Goal: Task Accomplishment & Management: Use online tool/utility

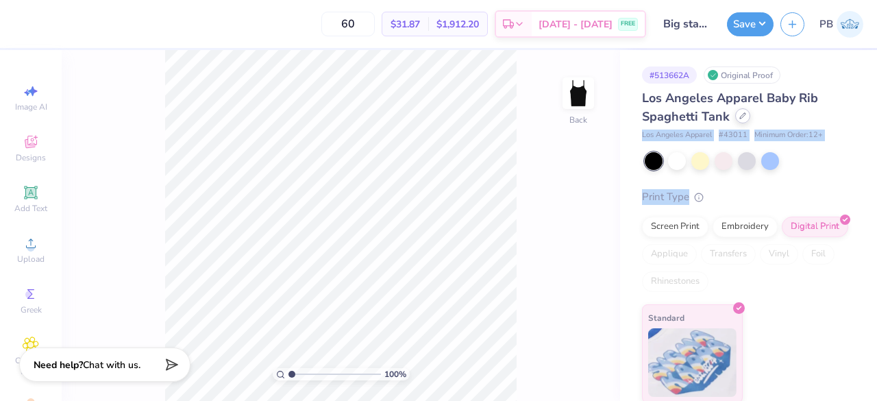
drag, startPoint x: 0, startPoint y: 0, endPoint x: 742, endPoint y: 118, distance: 751.2
click at [742, 118] on div "Los Angeles Apparel Baby Rib Spaghetti Tank Los Angeles Apparel # 43011 Minimum…" at bounding box center [746, 246] width 208 height 314
click at [742, 118] on icon at bounding box center [742, 115] width 7 height 7
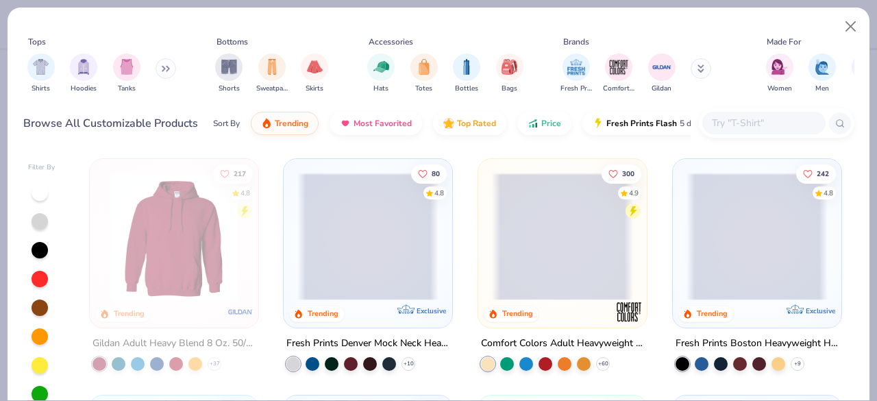
click at [742, 118] on input "text" at bounding box center [763, 123] width 106 height 16
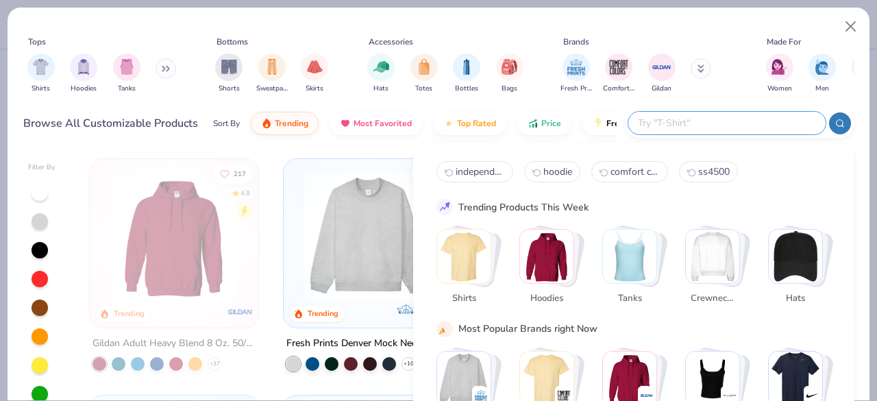
click at [742, 118] on input "text" at bounding box center [725, 123] width 179 height 16
type input "tank"
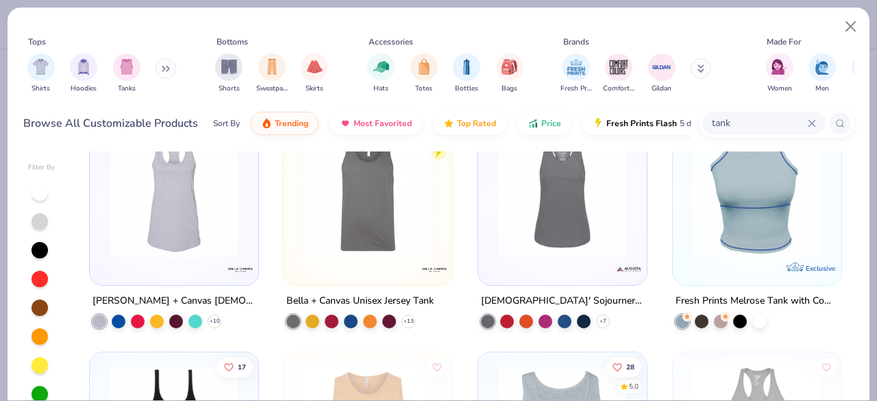
scroll to position [1643, 0]
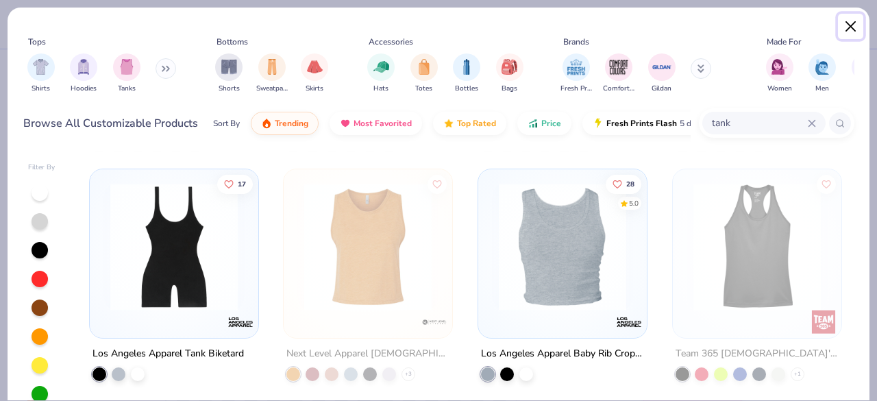
click at [845, 36] on button "Close" at bounding box center [851, 27] width 26 height 26
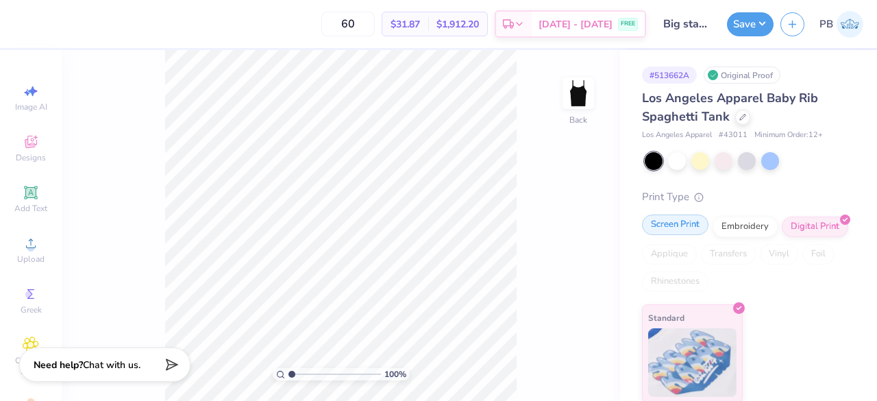
click at [691, 221] on div "Screen Print" at bounding box center [675, 224] width 66 height 21
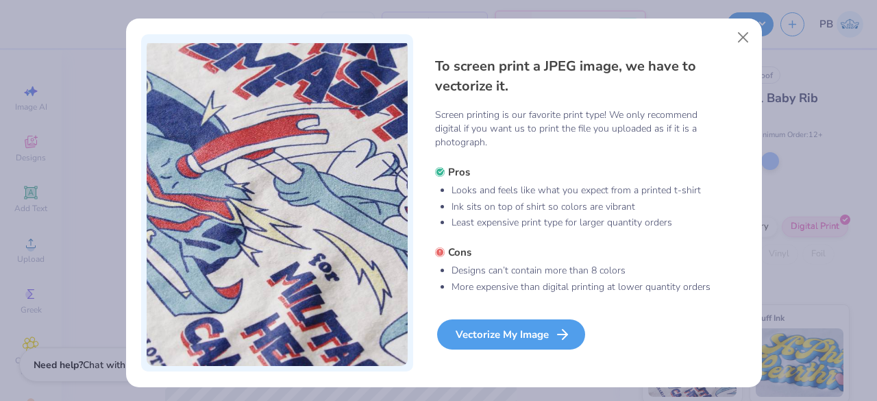
click at [539, 338] on div "Vectorize My Image" at bounding box center [511, 334] width 148 height 30
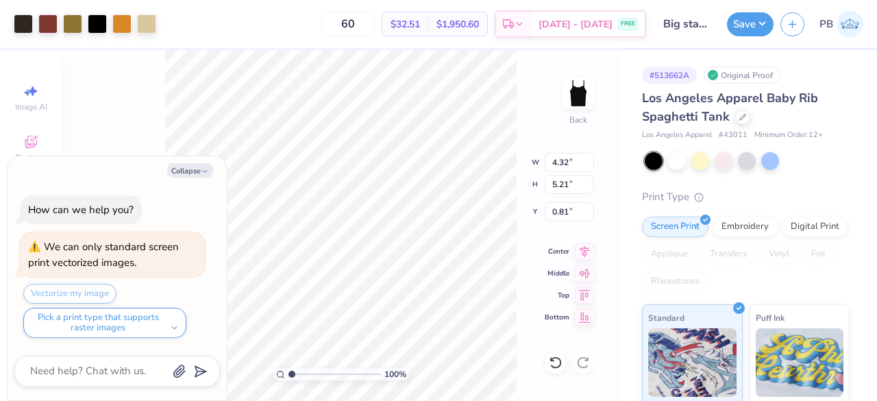
type textarea "x"
type input "3.01"
click at [96, 28] on div at bounding box center [97, 22] width 19 height 19
type input "1.40542395386818"
type textarea "x"
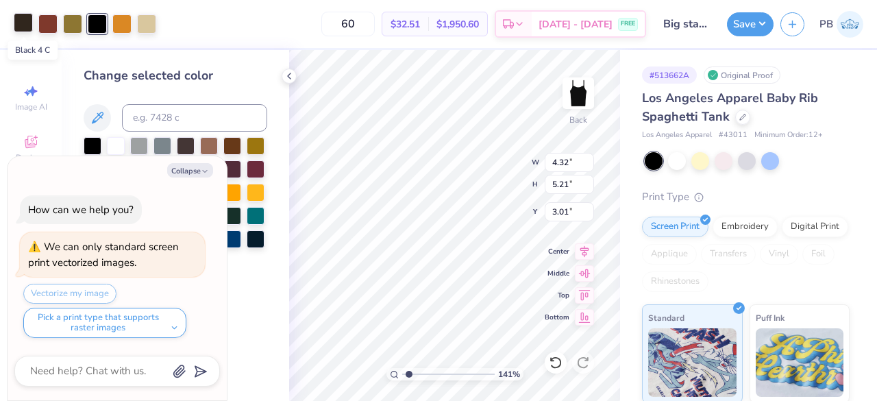
click at [26, 26] on div at bounding box center [23, 22] width 19 height 19
type input "1.40542395386818"
type textarea "x"
click at [94, 149] on div at bounding box center [93, 145] width 18 height 18
type input "1.40542395386818"
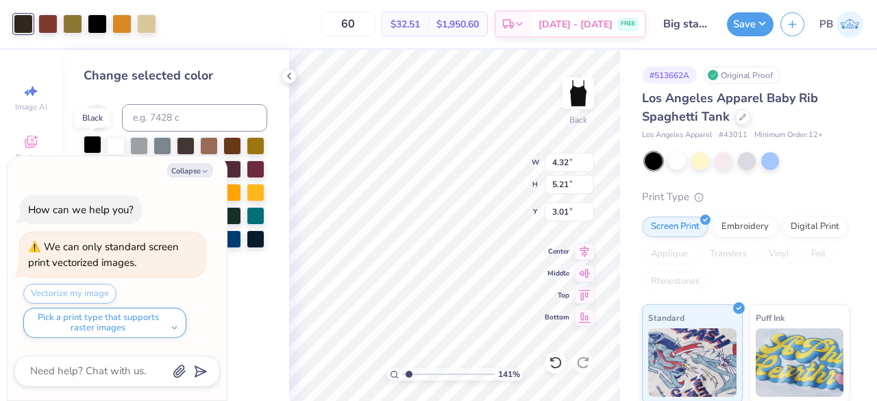
type textarea "x"
type input "1.40542395386818"
type textarea "x"
type input "1.40542395386818"
click at [197, 172] on button "Collapse" at bounding box center [190, 170] width 46 height 14
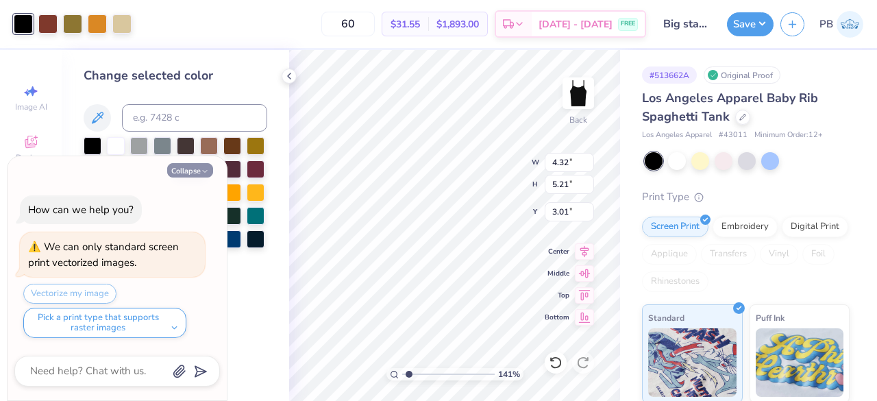
type textarea "x"
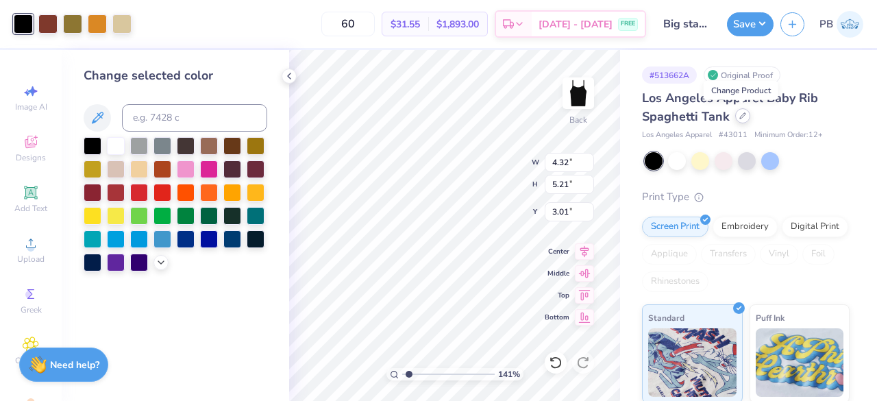
click at [744, 117] on icon at bounding box center [742, 115] width 7 height 7
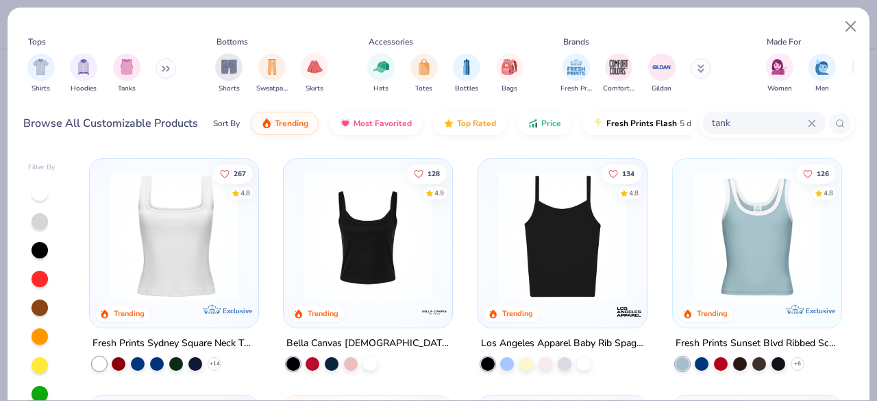
click at [377, 258] on img at bounding box center [367, 236] width 141 height 127
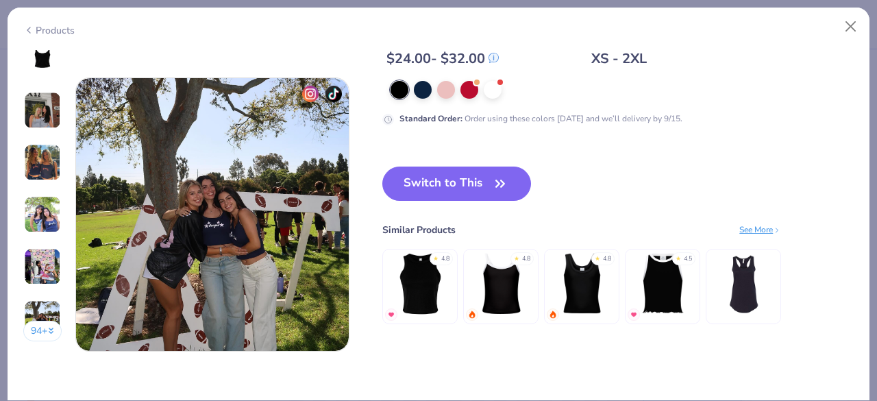
scroll to position [1795, 0]
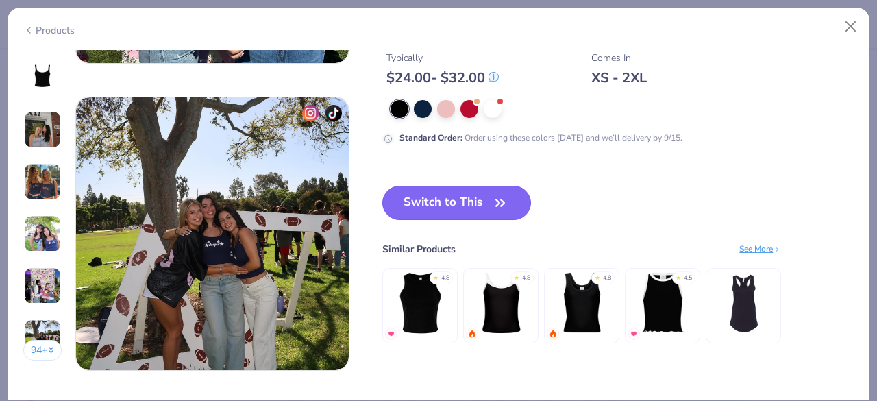
click at [455, 205] on button "Switch to This" at bounding box center [456, 203] width 149 height 34
click at [482, 194] on button "Switch to This" at bounding box center [456, 203] width 149 height 34
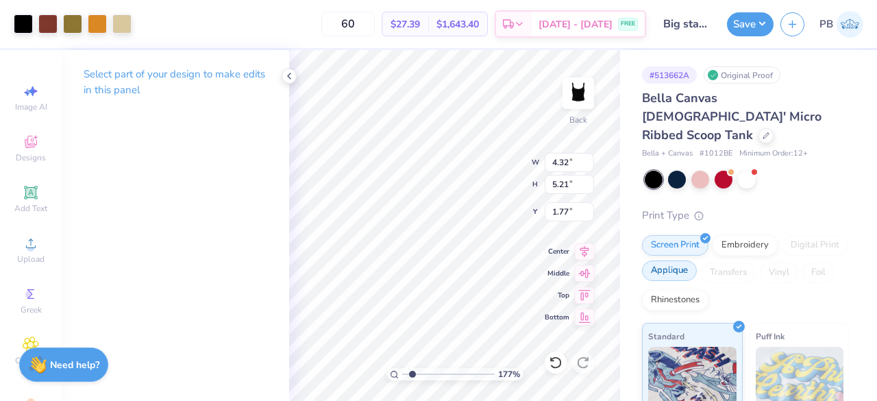
type input "1.76845918867001"
type input "2.00"
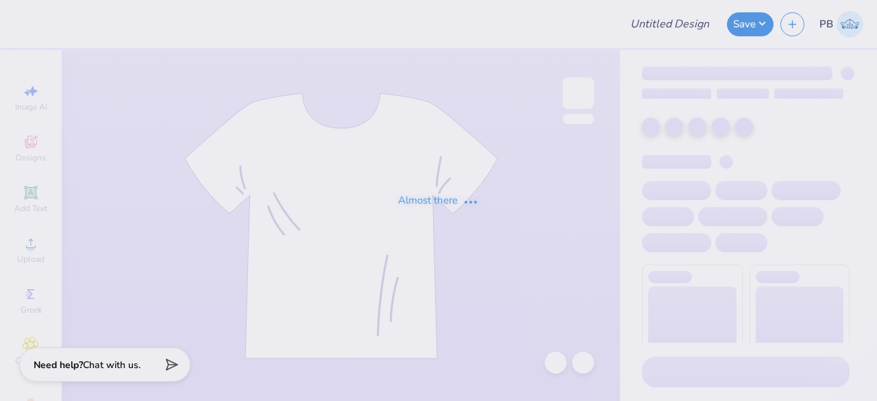
type input "Theta tank"
type input "60"
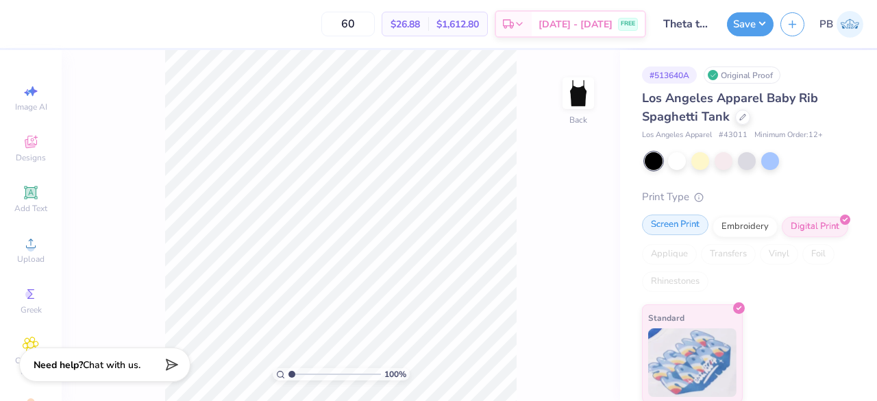
click at [697, 228] on div "Screen Print" at bounding box center [675, 224] width 66 height 21
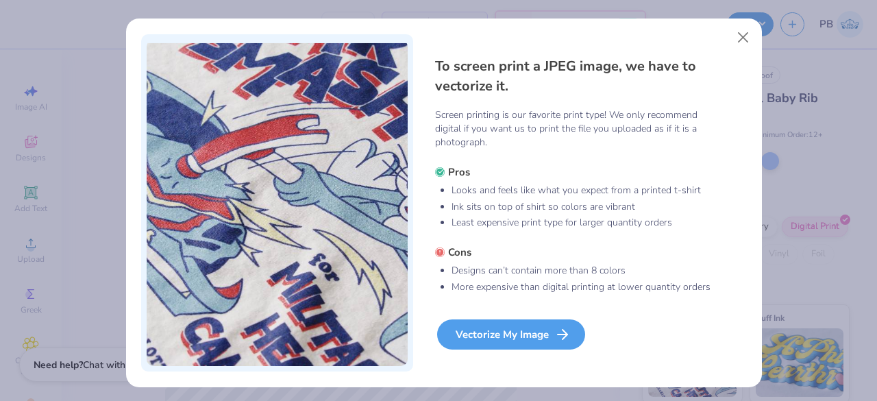
click at [529, 333] on div "Vectorize My Image" at bounding box center [511, 334] width 148 height 30
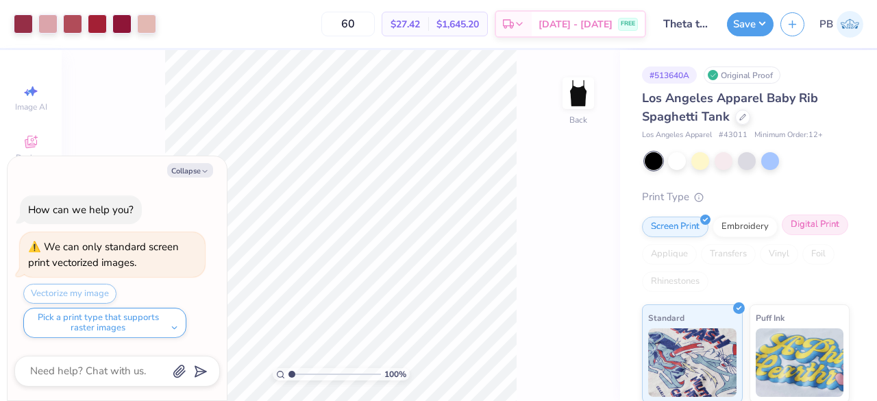
click at [782, 235] on div "Digital Print" at bounding box center [815, 224] width 66 height 21
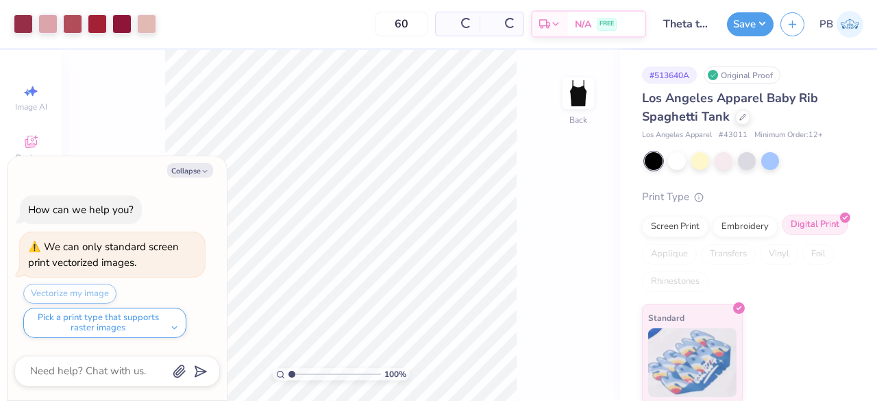
click at [684, 343] on img at bounding box center [692, 362] width 88 height 69
click at [736, 120] on div at bounding box center [742, 115] width 15 height 15
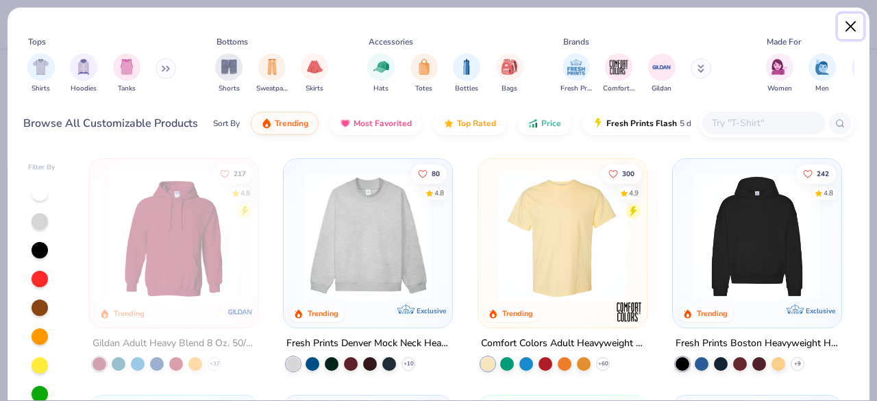
click at [852, 23] on button "Close" at bounding box center [851, 27] width 26 height 26
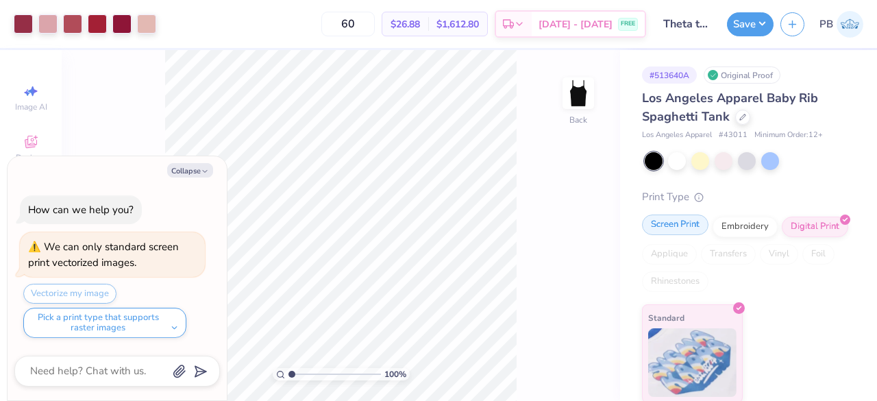
click at [661, 224] on div "Screen Print" at bounding box center [675, 224] width 66 height 21
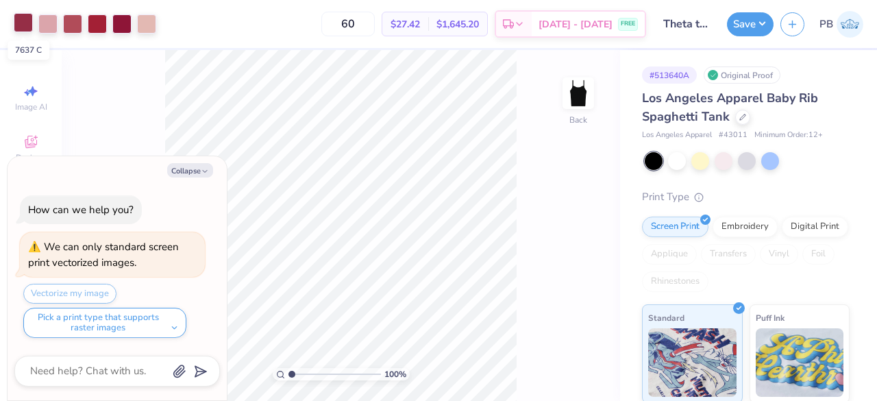
click at [19, 20] on div at bounding box center [23, 22] width 19 height 19
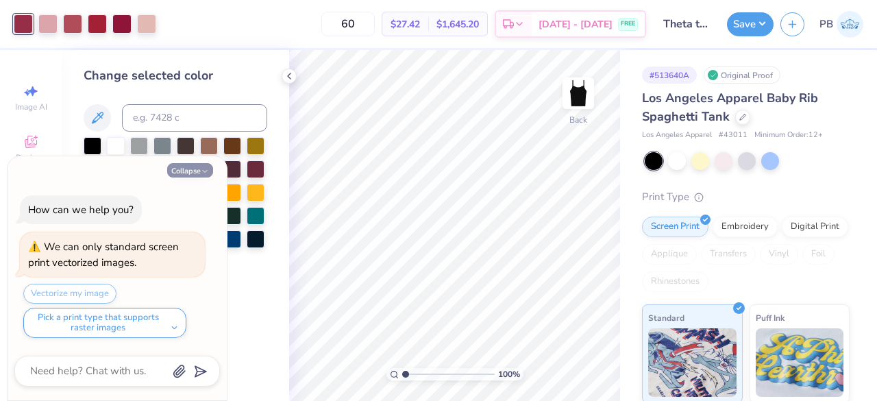
click at [193, 169] on button "Collapse" at bounding box center [190, 170] width 46 height 14
type textarea "x"
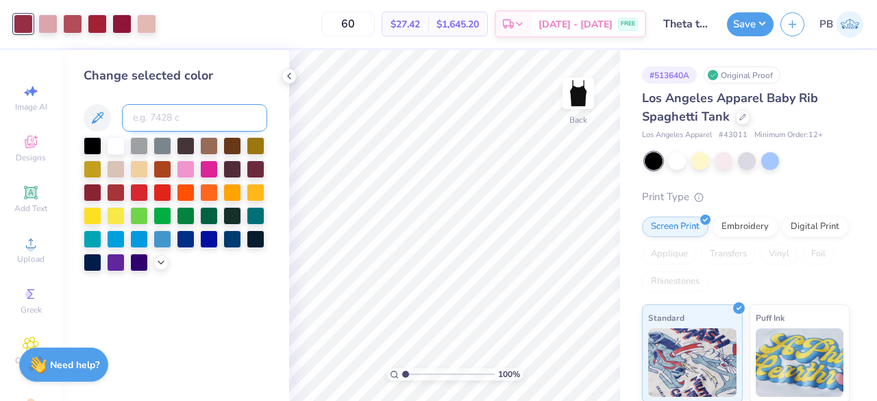
click at [180, 115] on input at bounding box center [194, 117] width 145 height 27
type input "1955"
click at [101, 24] on div at bounding box center [97, 22] width 19 height 19
click at [221, 121] on input at bounding box center [194, 117] width 145 height 27
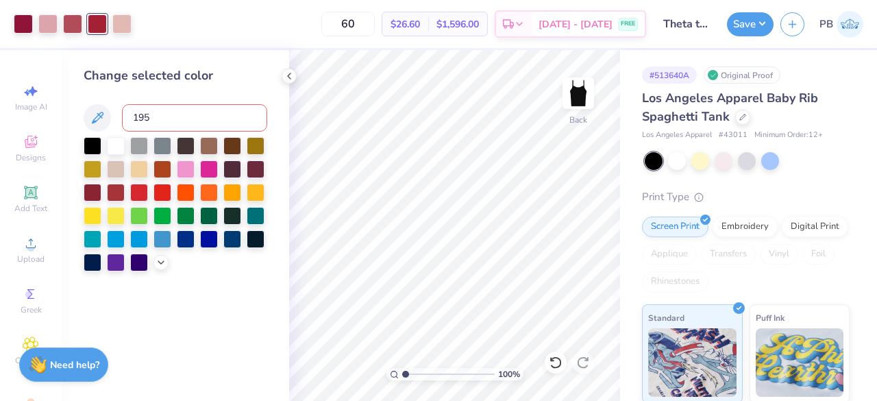
type input "1955"
click at [43, 23] on div at bounding box center [47, 22] width 19 height 19
click at [100, 25] on div at bounding box center [97, 22] width 19 height 19
click at [183, 123] on input at bounding box center [194, 117] width 145 height 27
type input "501"
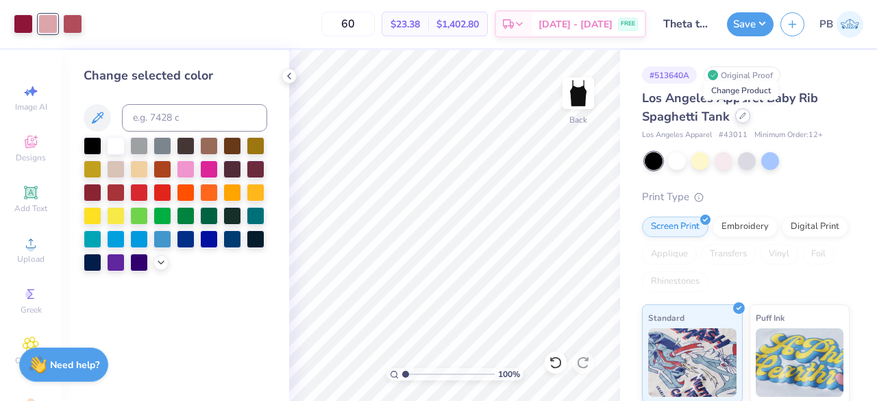
click at [739, 119] on div at bounding box center [742, 115] width 15 height 15
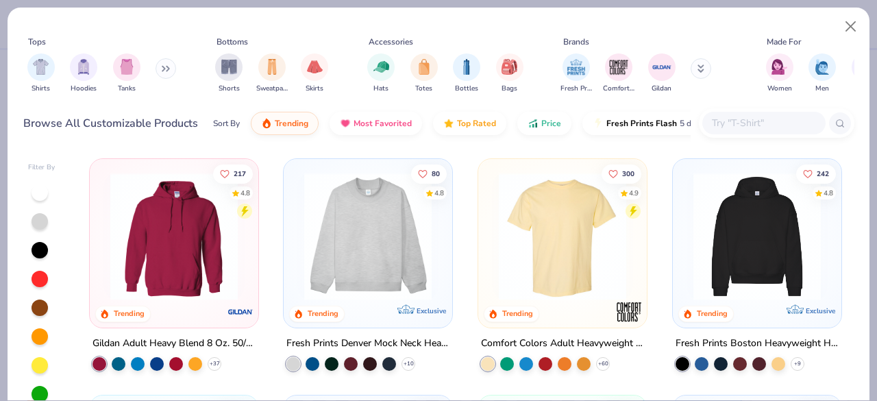
click at [780, 117] on input "text" at bounding box center [763, 123] width 106 height 16
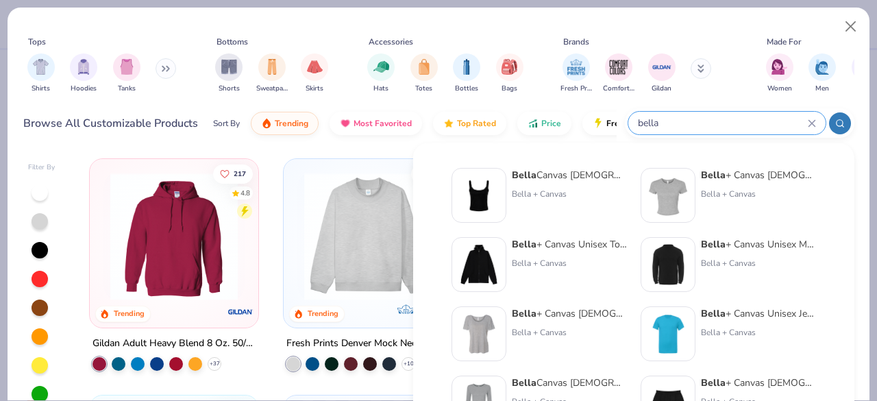
type input "bella"
click at [486, 187] on img at bounding box center [479, 195] width 42 height 42
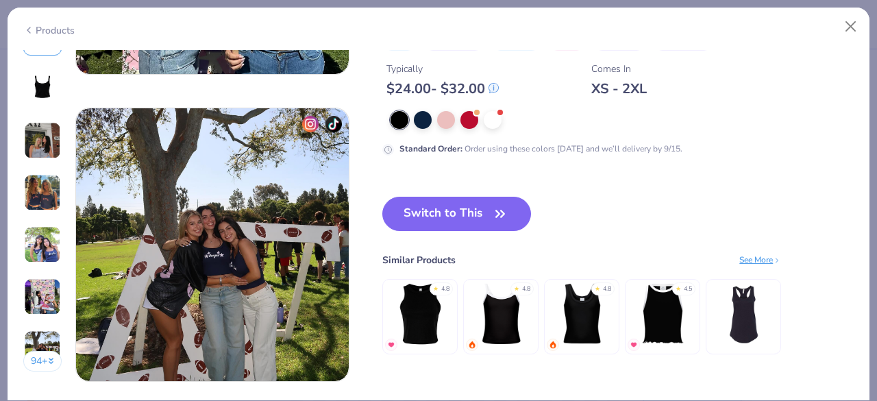
scroll to position [1750, 0]
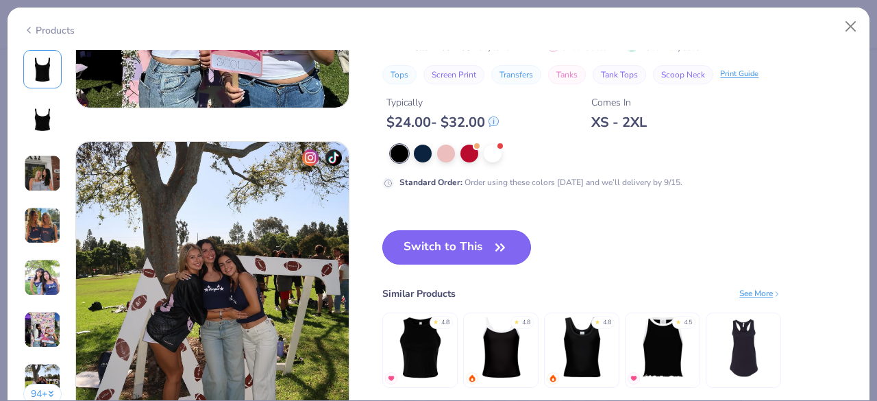
click at [482, 243] on button "Switch to This" at bounding box center [456, 247] width 149 height 34
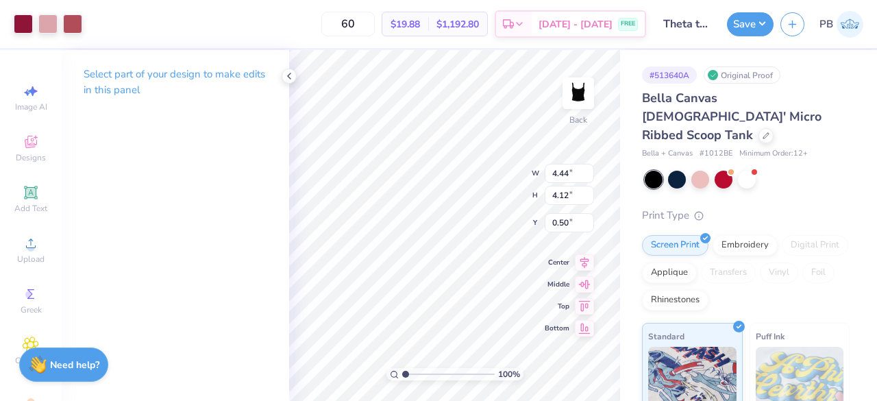
click at [499, 173] on div "100 % Back W 4.44 4.44 " H 4.12 4.12 " Y 0.50 0.50 " Center Middle Top Bottom" at bounding box center [454, 225] width 331 height 351
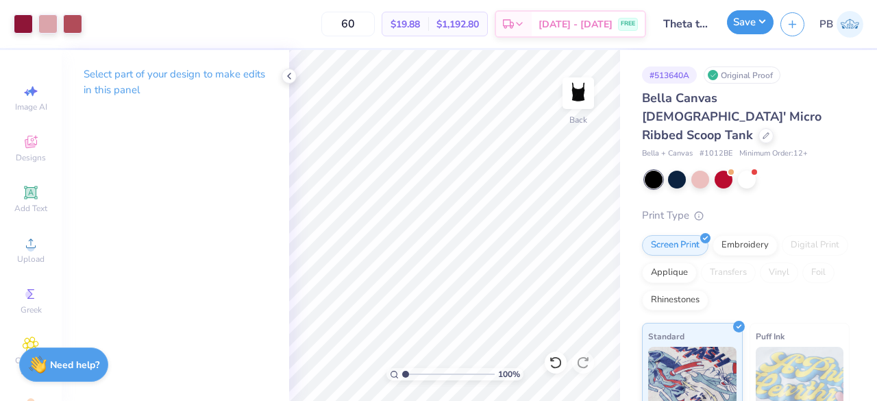
click at [754, 16] on button "Save" at bounding box center [750, 22] width 47 height 24
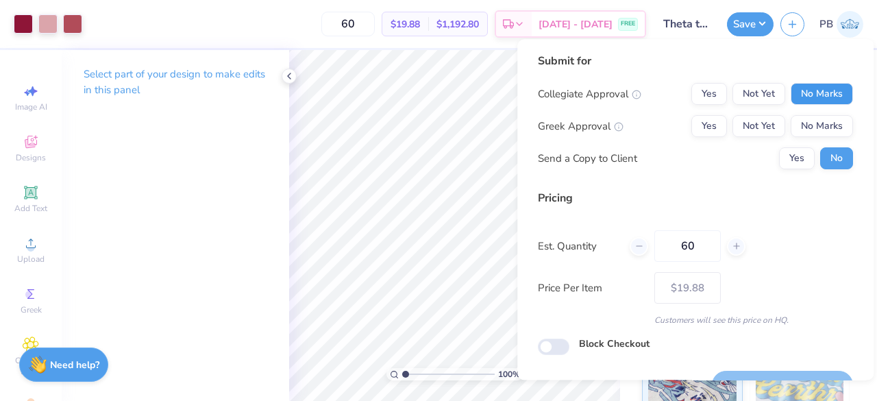
click at [810, 95] on button "No Marks" at bounding box center [822, 94] width 62 height 22
click at [756, 95] on button "Not Yet" at bounding box center [758, 94] width 53 height 22
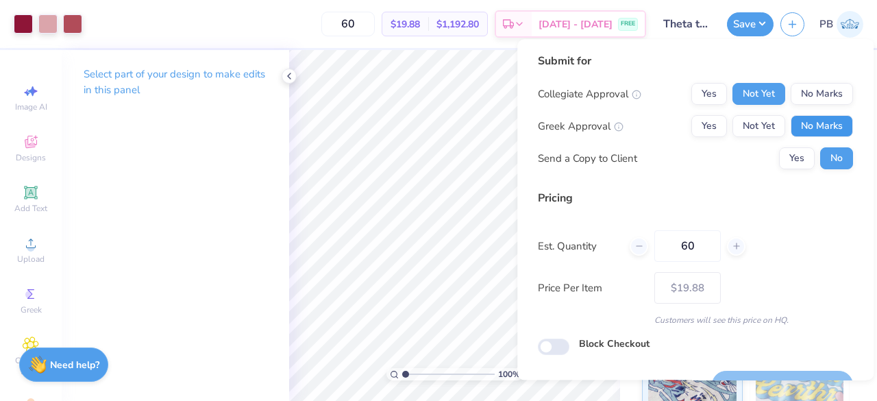
click at [812, 128] on button "No Marks" at bounding box center [822, 126] width 62 height 22
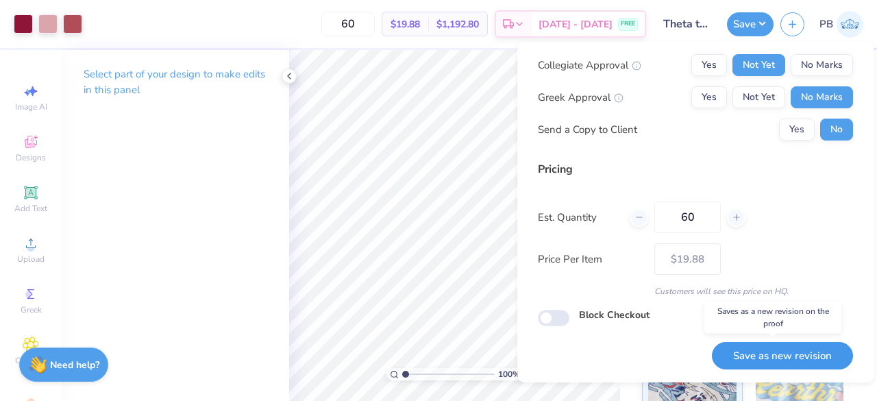
click at [795, 360] on button "Save as new revision" at bounding box center [782, 355] width 141 height 28
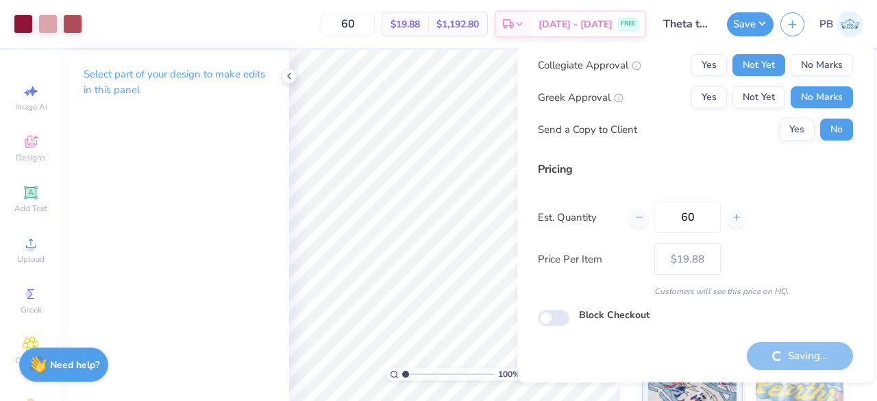
type input "– –"
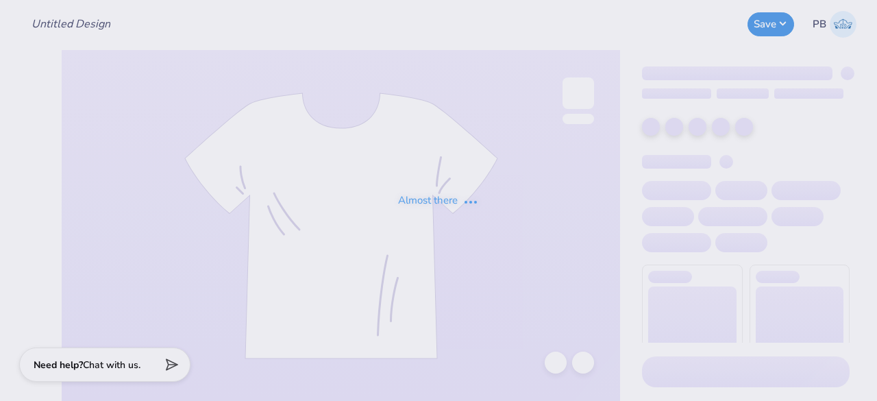
type input "[PERSON_NAME] : [GEOGRAPHIC_DATA]"
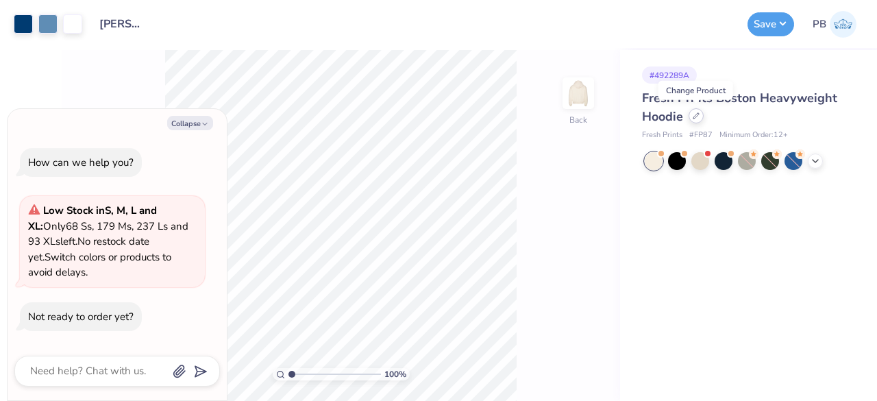
click at [697, 116] on icon at bounding box center [696, 115] width 7 height 7
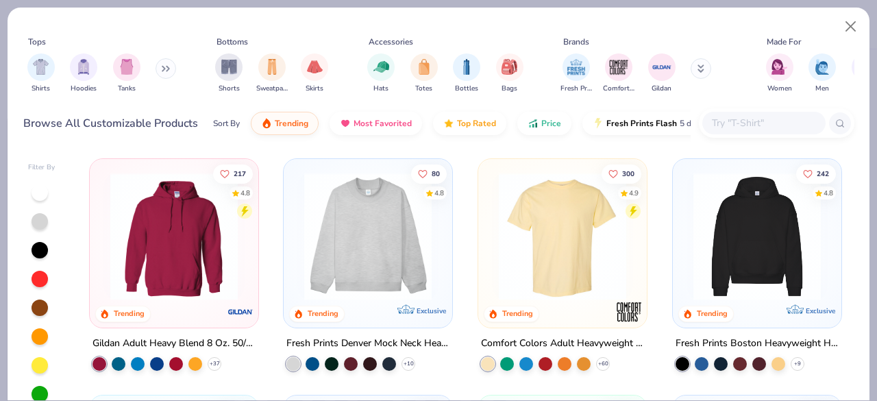
click at [775, 125] on input "text" at bounding box center [763, 123] width 106 height 16
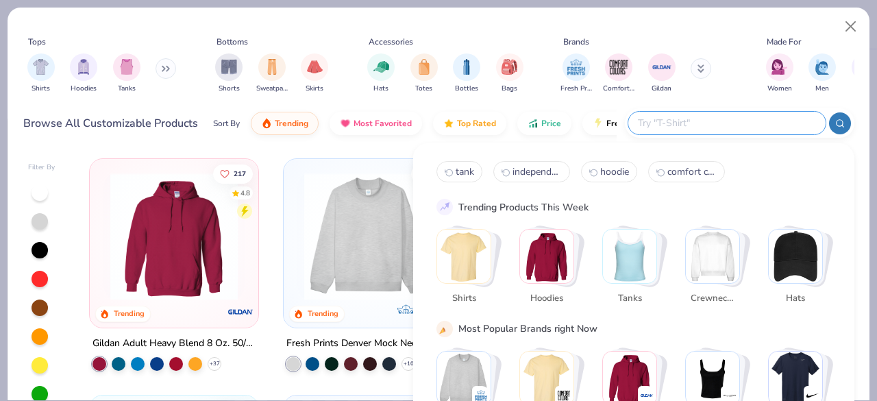
type textarea "x"
type input "hoodie"
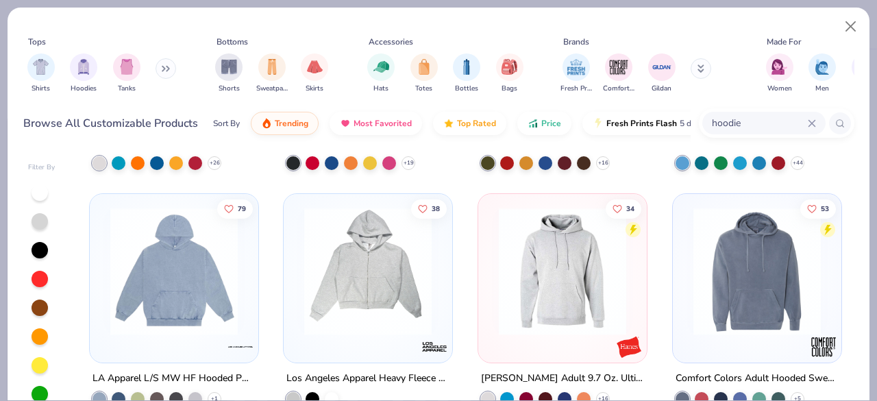
scroll to position [3730, 0]
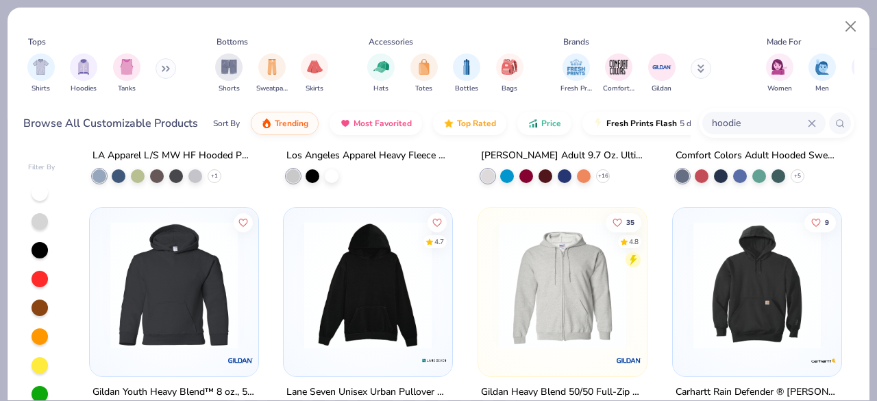
click at [810, 119] on icon at bounding box center [812, 123] width 8 height 8
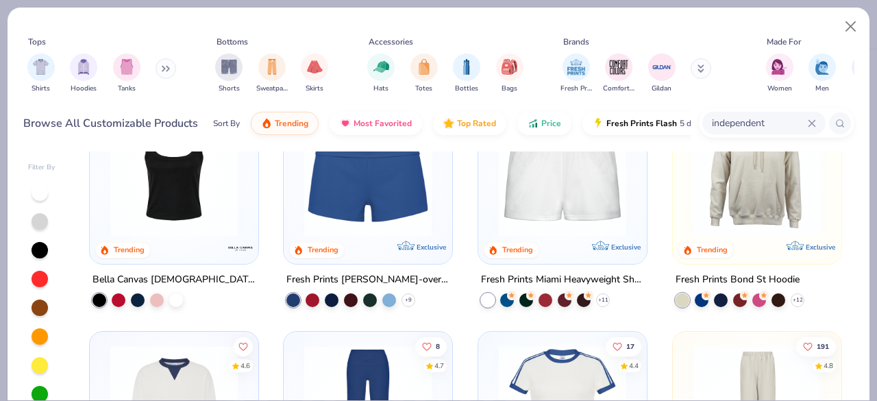
scroll to position [768, 0]
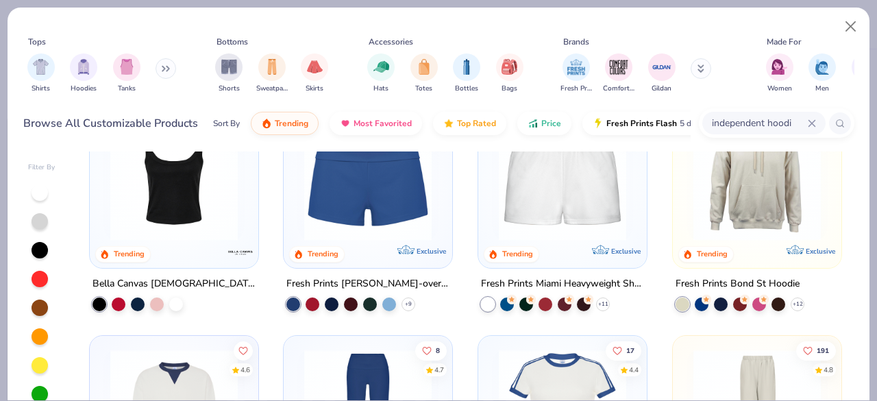
type input "independent hoodie"
click at [812, 120] on icon at bounding box center [812, 123] width 8 height 8
type input "ss4500"
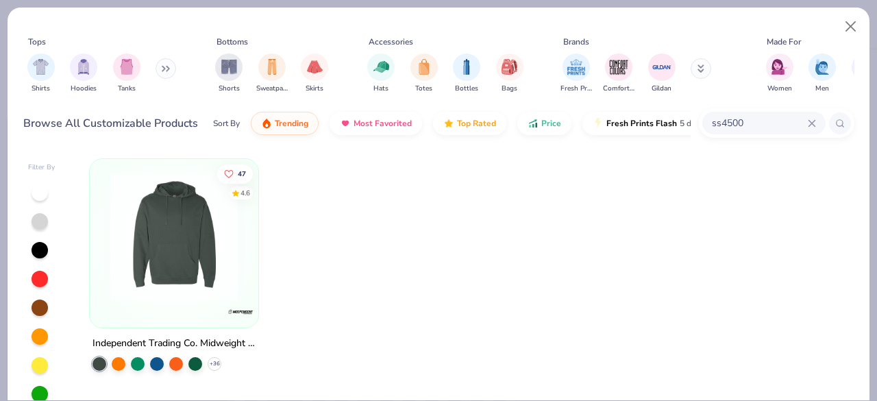
click at [185, 234] on img at bounding box center [173, 236] width 141 height 127
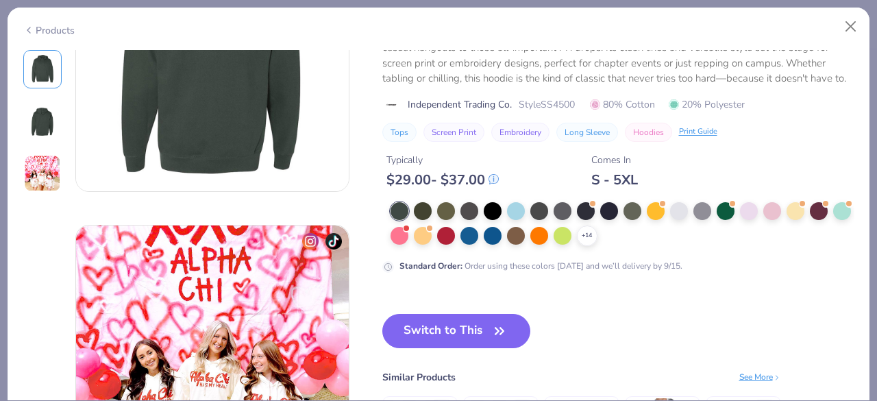
scroll to position [440, 0]
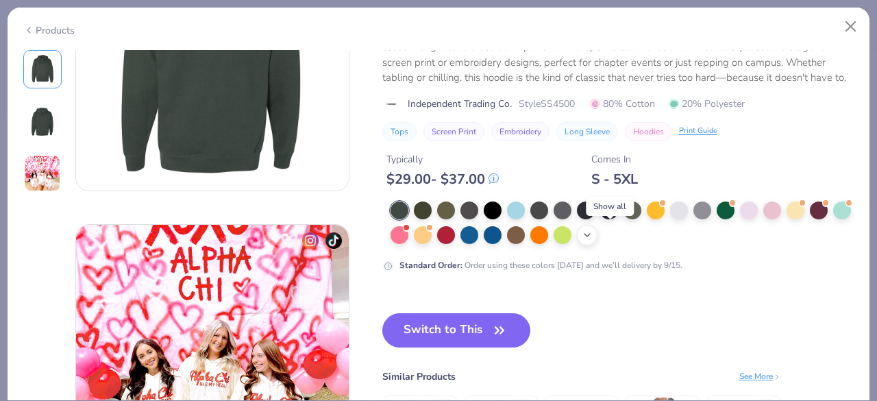
click at [593, 238] on icon at bounding box center [587, 234] width 11 height 11
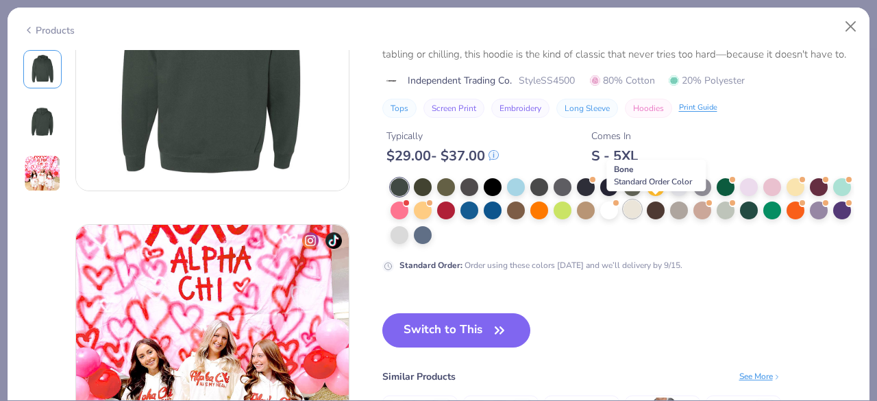
click at [641, 209] on div at bounding box center [632, 209] width 18 height 18
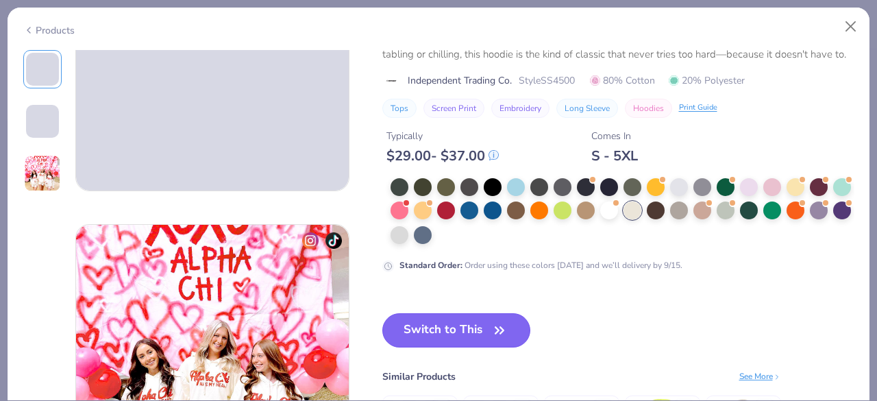
click at [477, 325] on button "Switch to This" at bounding box center [456, 330] width 149 height 34
click at [459, 325] on button "Switch to This" at bounding box center [456, 330] width 149 height 34
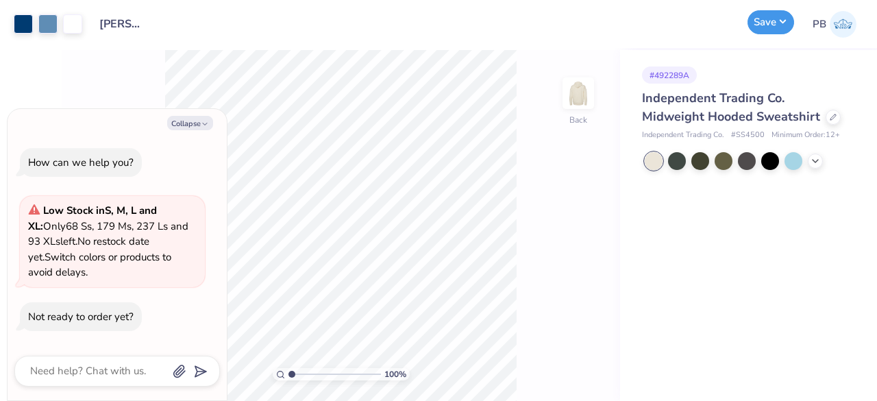
click at [769, 24] on button "Save" at bounding box center [770, 22] width 47 height 24
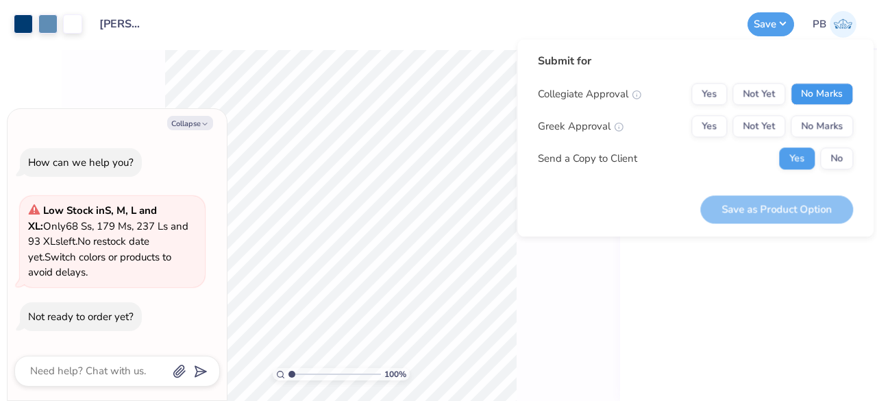
click at [822, 98] on button "No Marks" at bounding box center [822, 94] width 62 height 22
click at [759, 99] on button "Not Yet" at bounding box center [758, 94] width 53 height 22
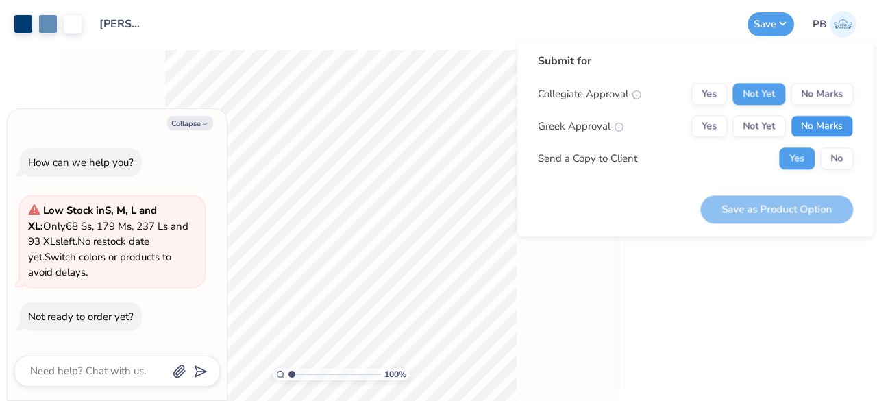
click at [812, 131] on button "No Marks" at bounding box center [822, 126] width 62 height 22
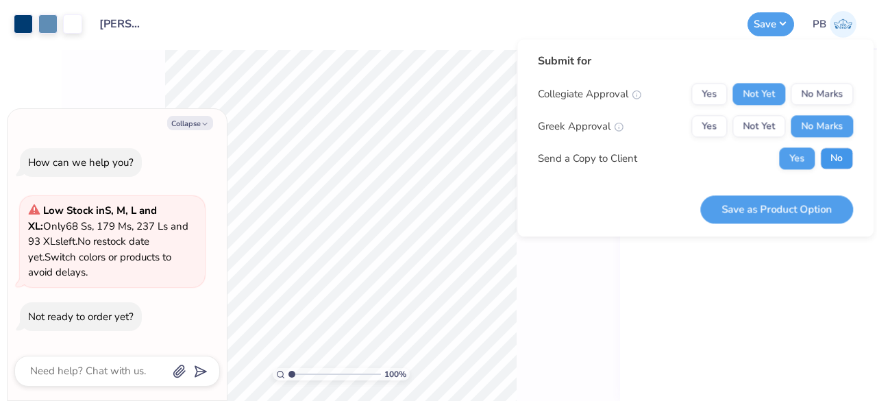
click at [834, 156] on button "No" at bounding box center [836, 158] width 33 height 22
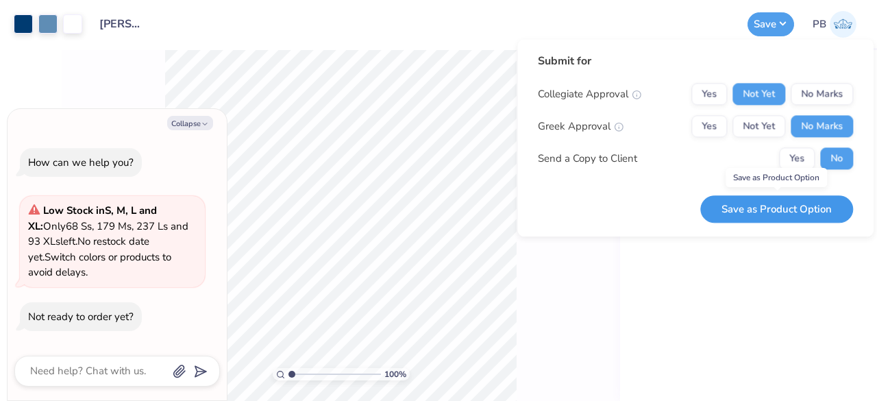
click at [786, 208] on button "Save as Product Option" at bounding box center [776, 209] width 153 height 28
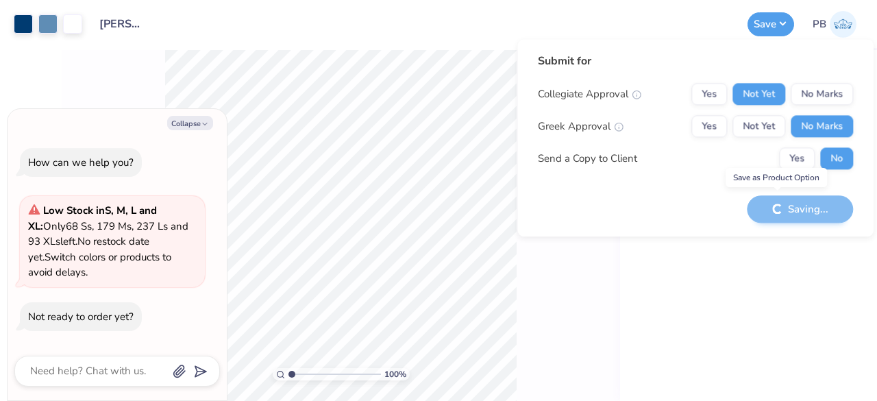
type textarea "x"
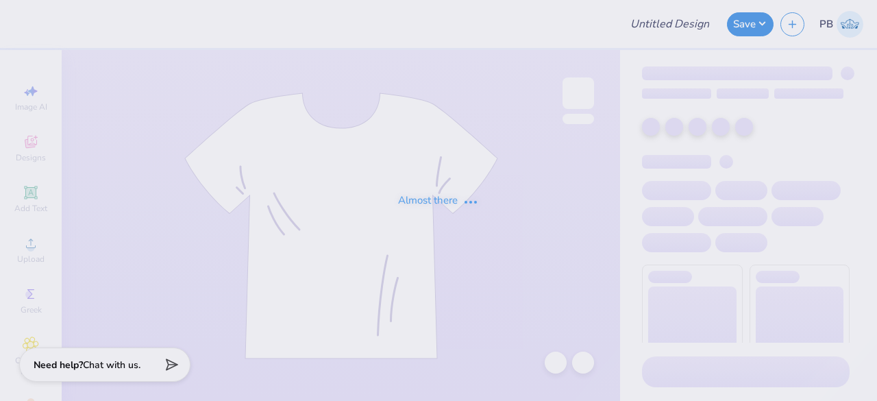
type input "[PERSON_NAME] : [GEOGRAPHIC_DATA]"
type input "24"
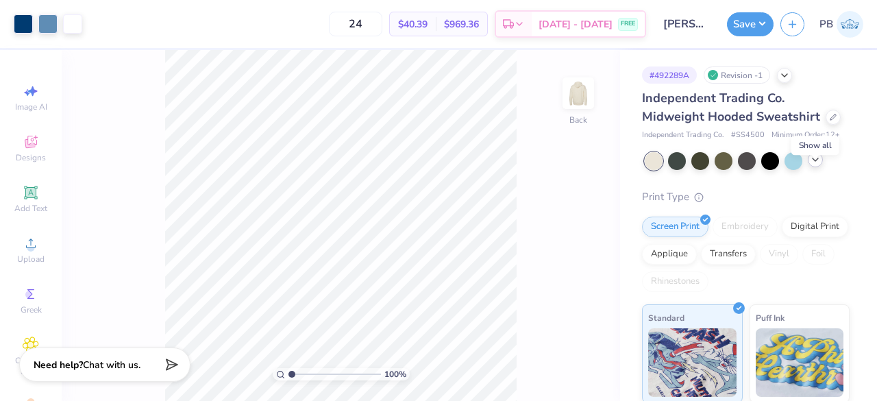
click at [817, 165] on icon at bounding box center [815, 159] width 11 height 11
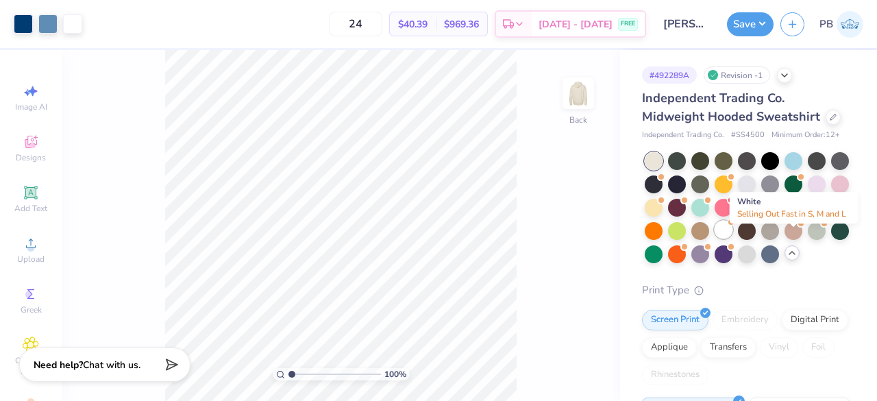
click at [732, 238] on div at bounding box center [724, 230] width 18 height 18
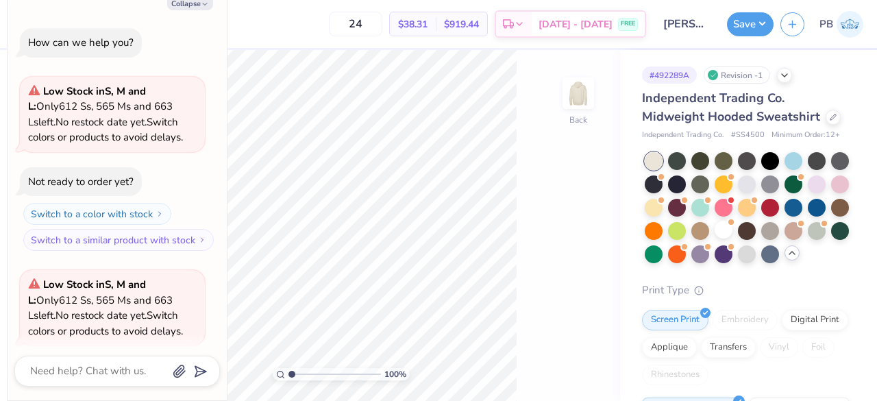
scroll to position [106, 0]
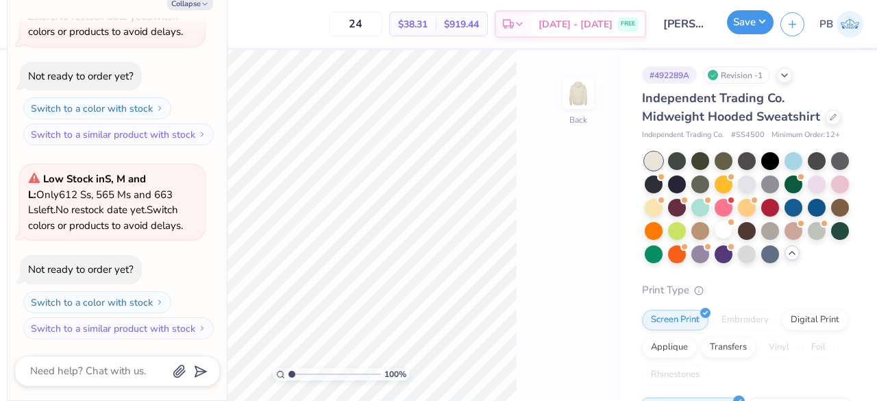
click at [755, 20] on button "Save" at bounding box center [750, 22] width 47 height 24
type textarea "x"
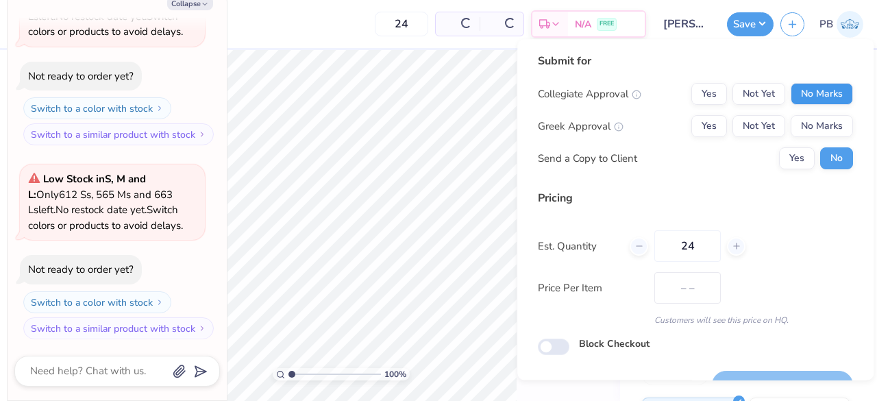
type input "$40.39"
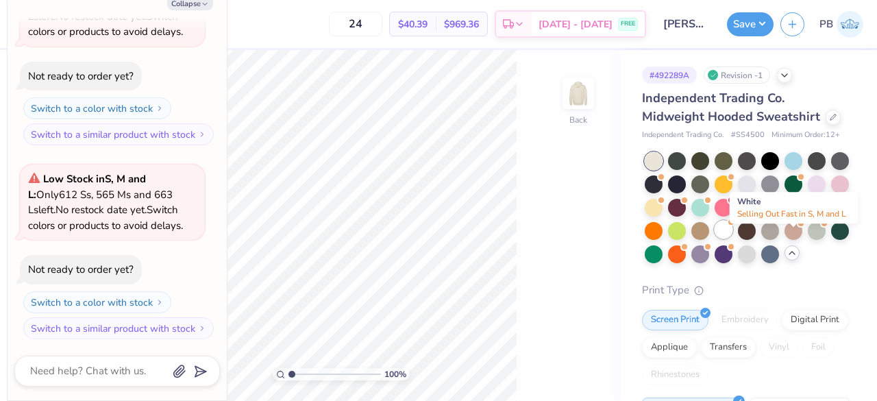
click at [732, 238] on div at bounding box center [724, 230] width 18 height 18
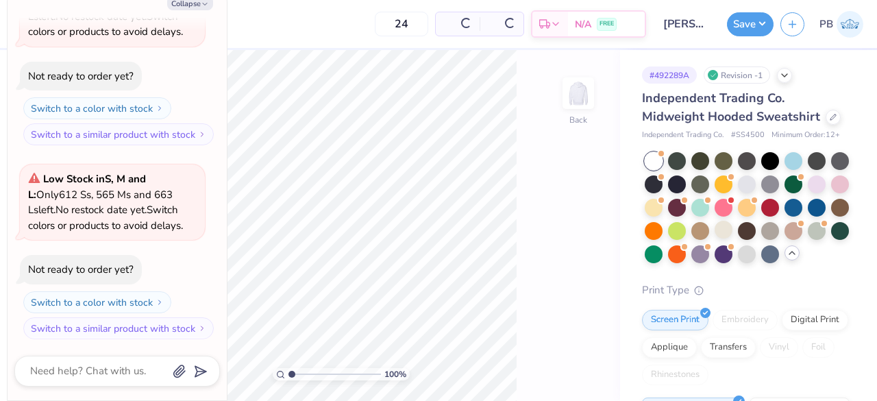
scroll to position [299, 0]
click at [752, 22] on button "Save" at bounding box center [750, 22] width 47 height 24
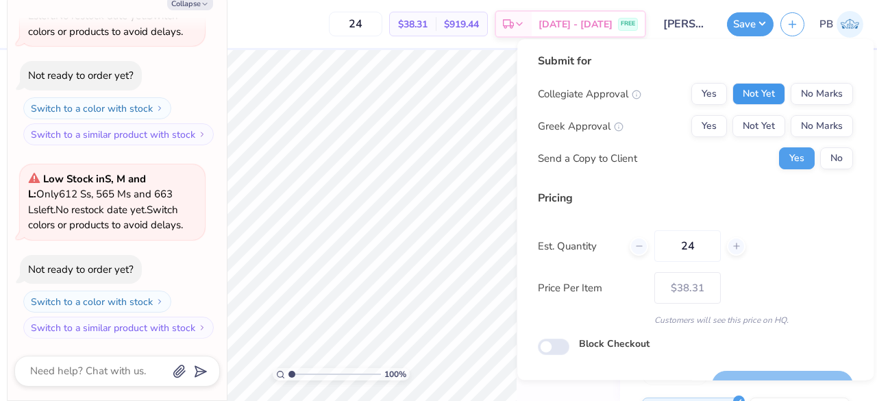
click at [769, 87] on button "Not Yet" at bounding box center [758, 94] width 53 height 22
click at [828, 125] on button "No Marks" at bounding box center [822, 126] width 62 height 22
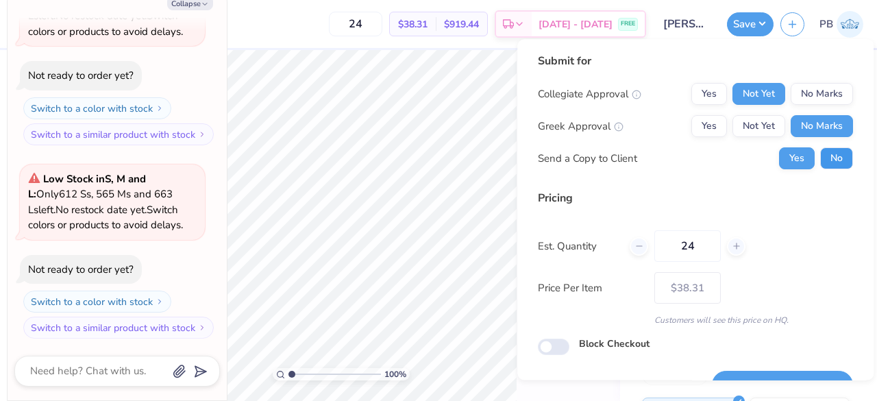
click at [829, 157] on button "No" at bounding box center [836, 158] width 33 height 22
type textarea "x"
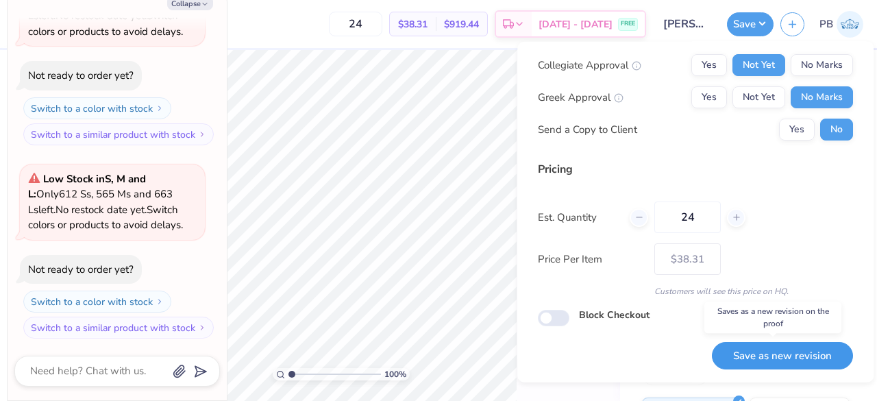
click at [768, 350] on button "Save as new revision" at bounding box center [782, 355] width 141 height 28
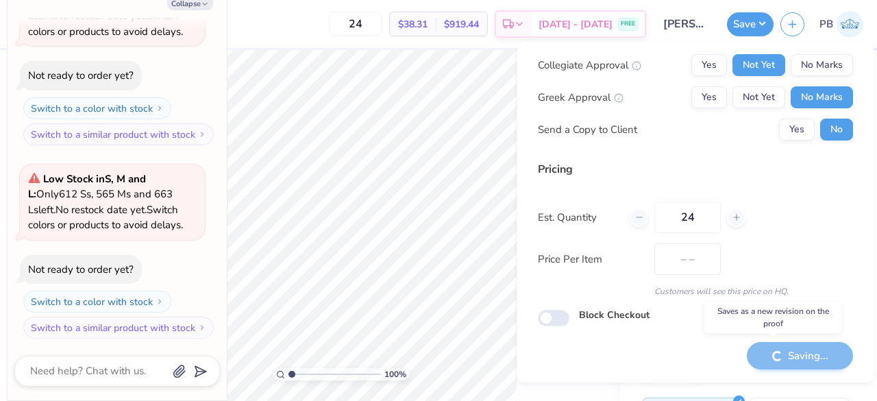
type input "$38.31"
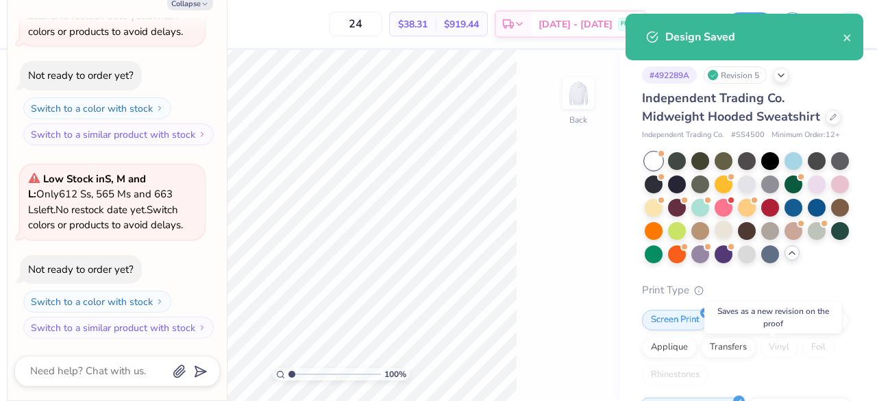
type textarea "x"
type input "– –"
